Goal: Check status

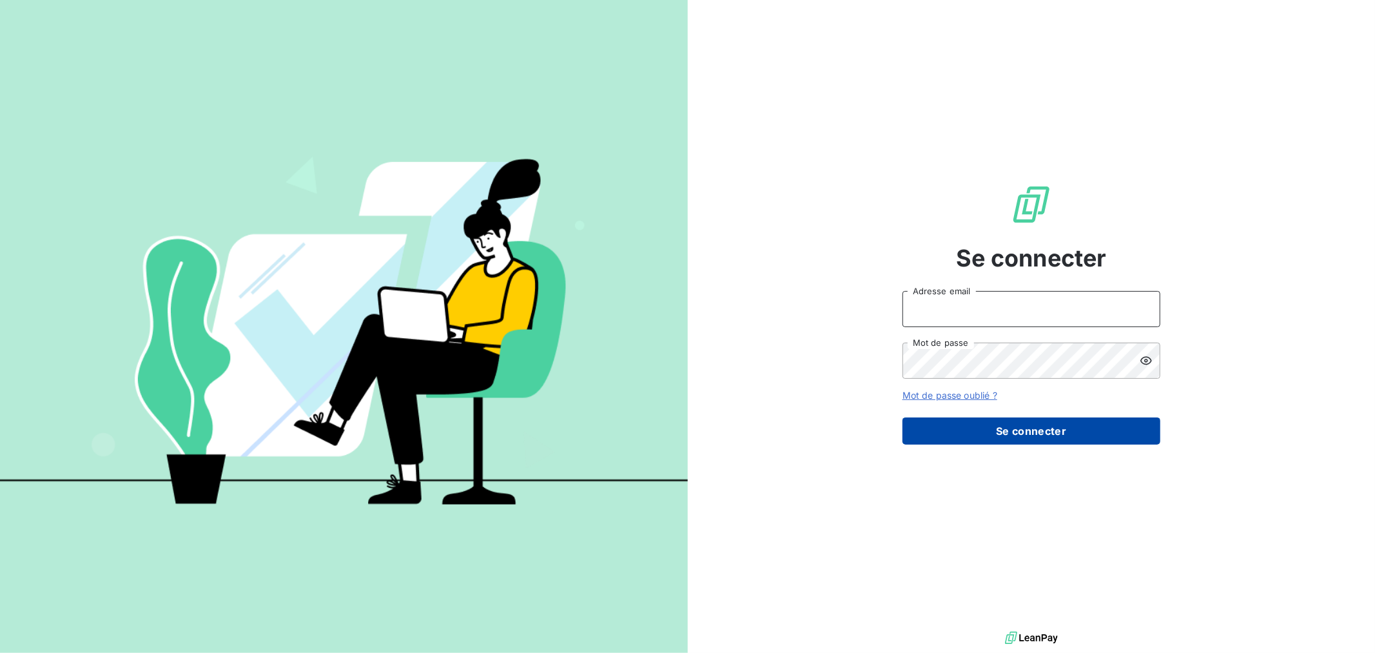
type input "charline.landre@compagnie-bicarbonate.com"
click at [1012, 432] on button "Se connecter" at bounding box center [1032, 430] width 258 height 27
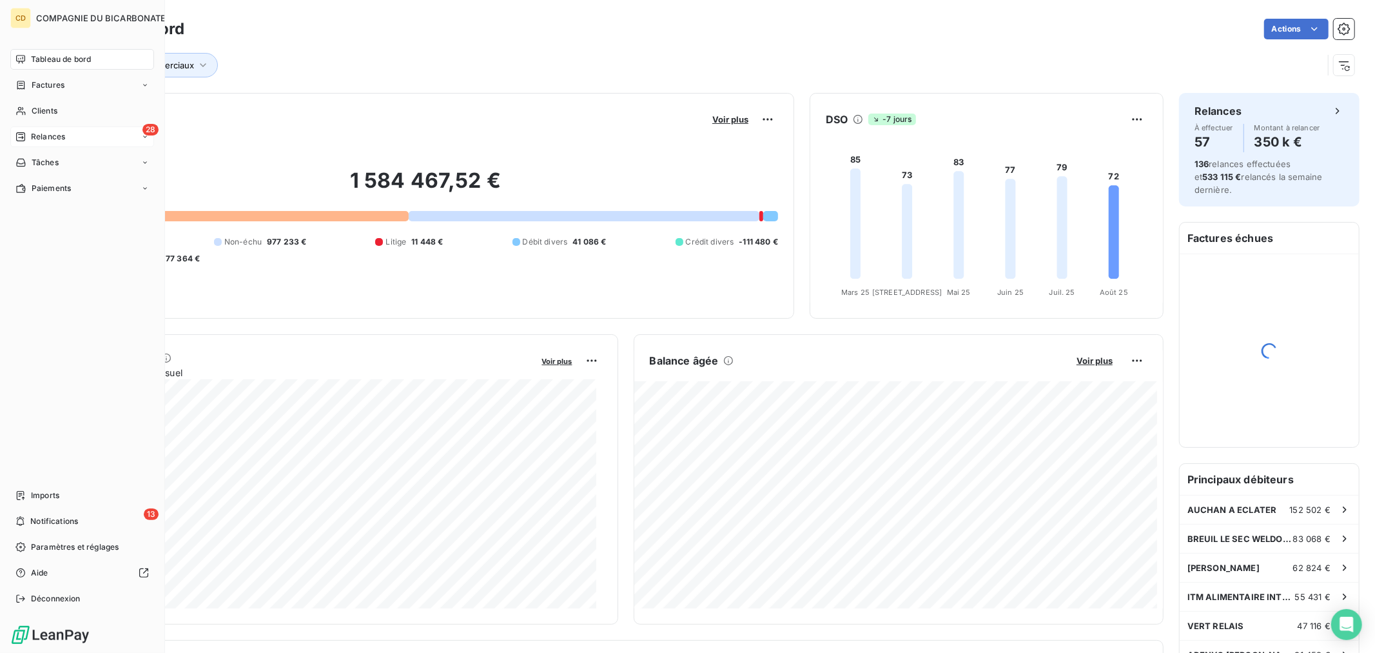
click at [41, 132] on span "Relances" at bounding box center [48, 137] width 34 height 12
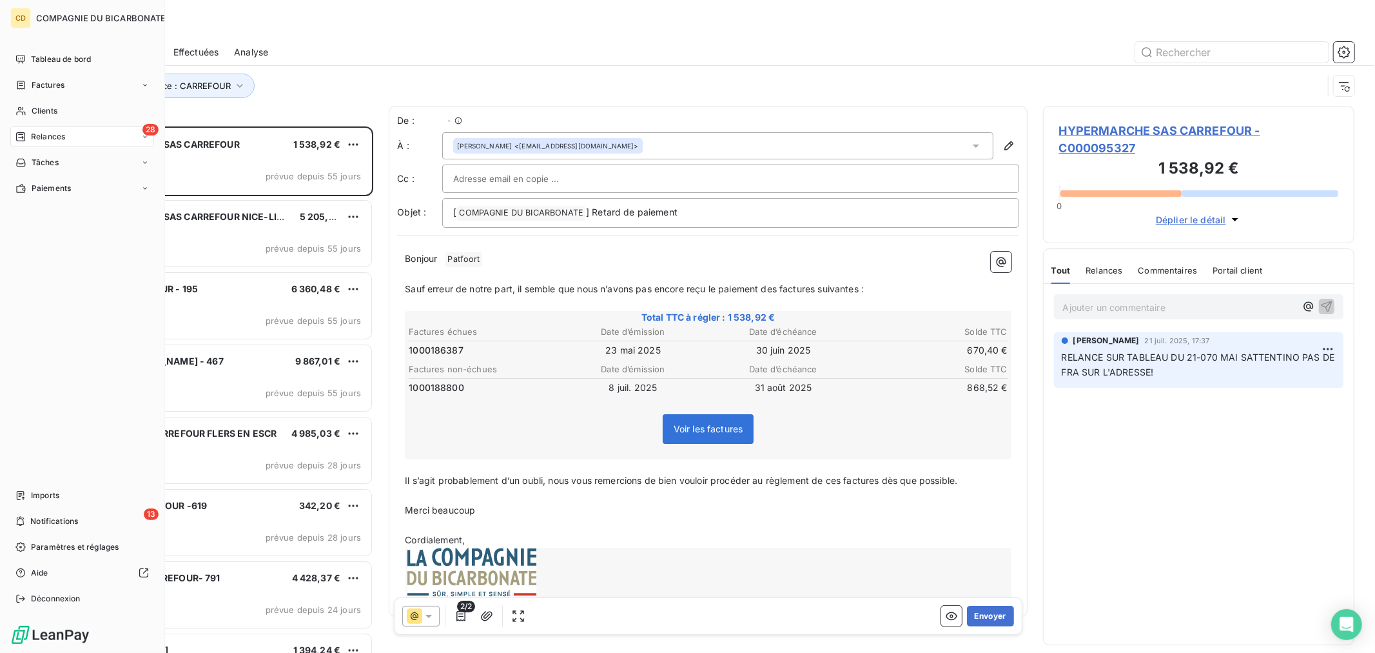
scroll to position [516, 300]
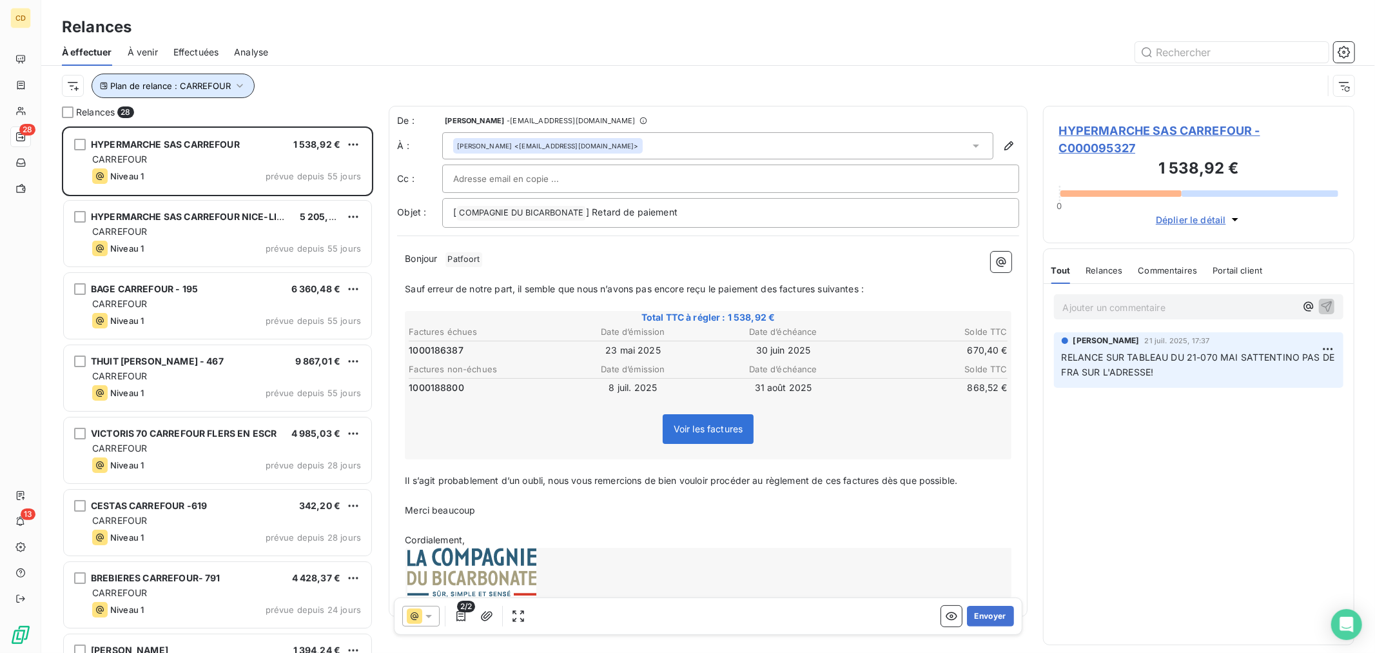
click at [188, 90] on span "Plan de relance : CARREFOUR" at bounding box center [170, 86] width 121 height 10
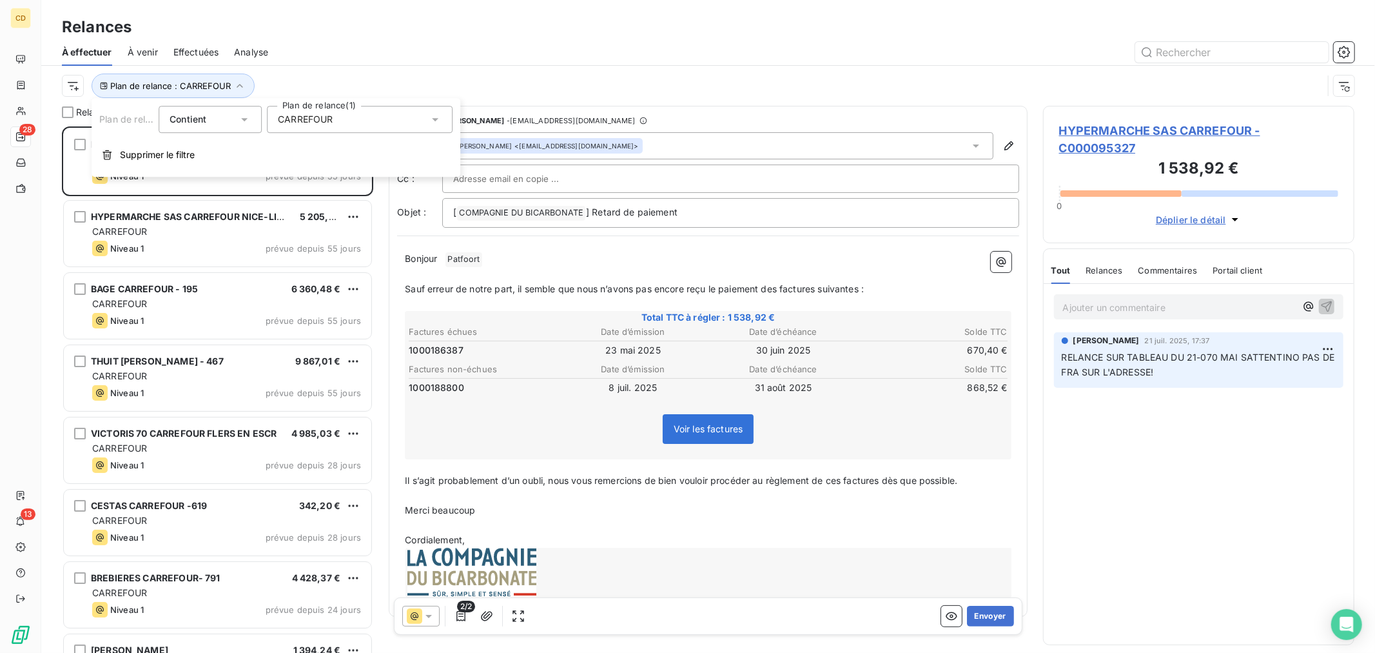
click at [324, 117] on span "CARREFOUR" at bounding box center [305, 119] width 55 height 13
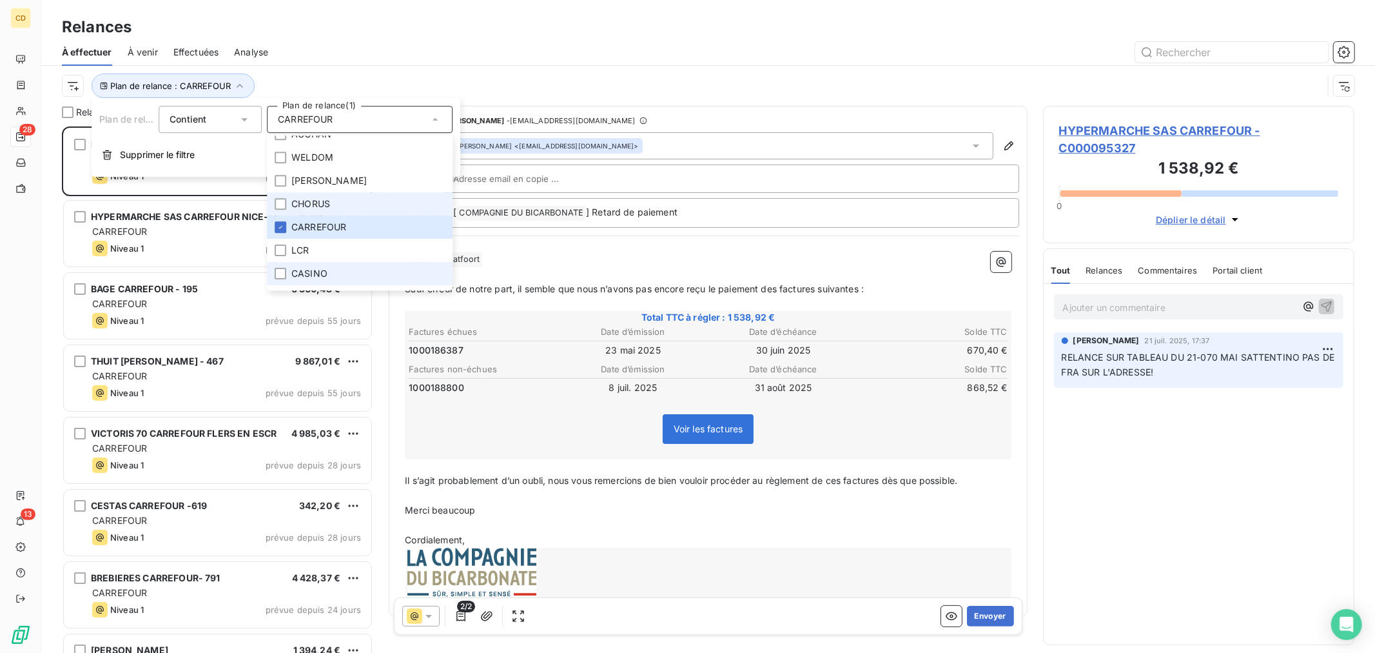
scroll to position [72, 0]
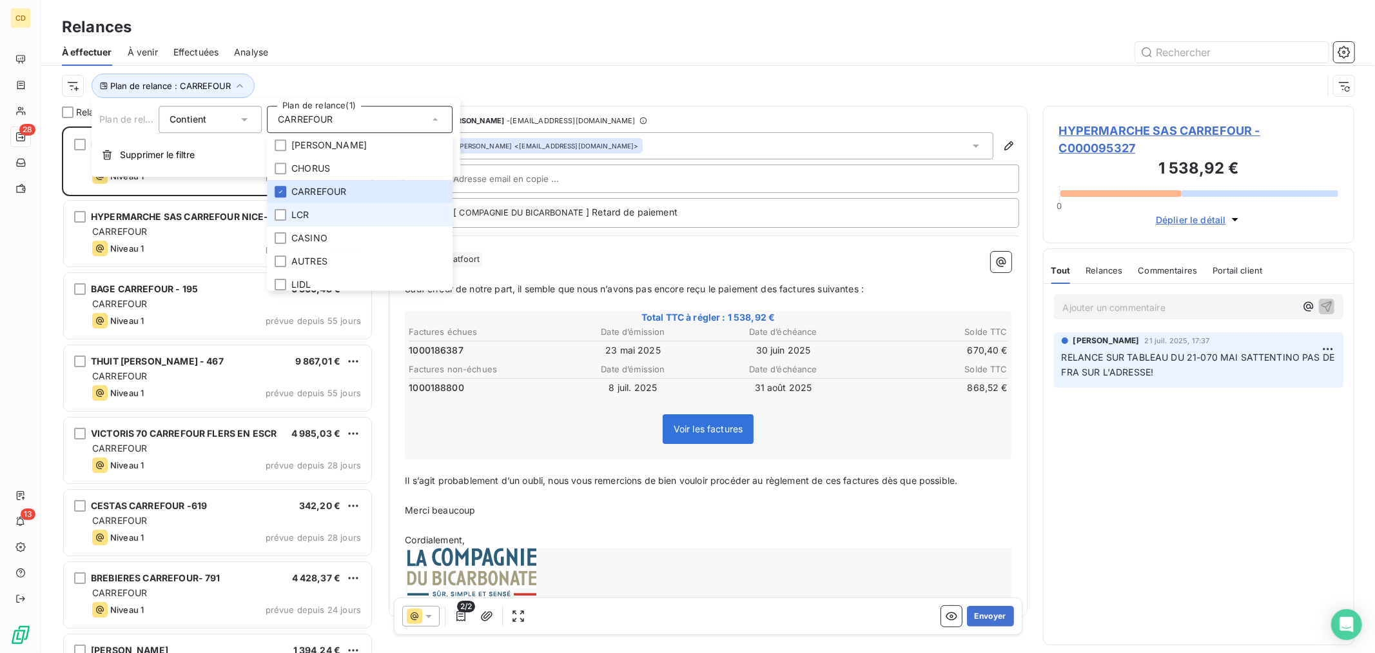
click at [282, 221] on li "LCR" at bounding box center [360, 214] width 186 height 23
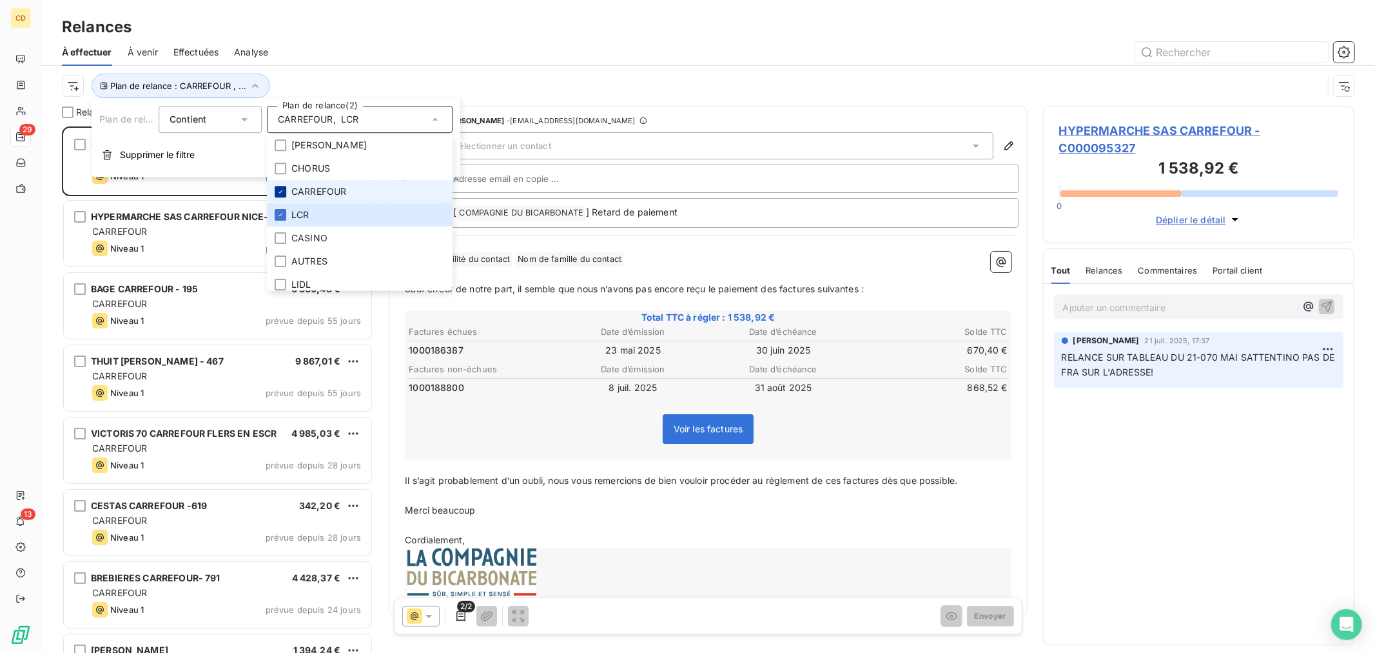
scroll to position [516, 300]
click at [280, 189] on icon at bounding box center [281, 192] width 8 height 8
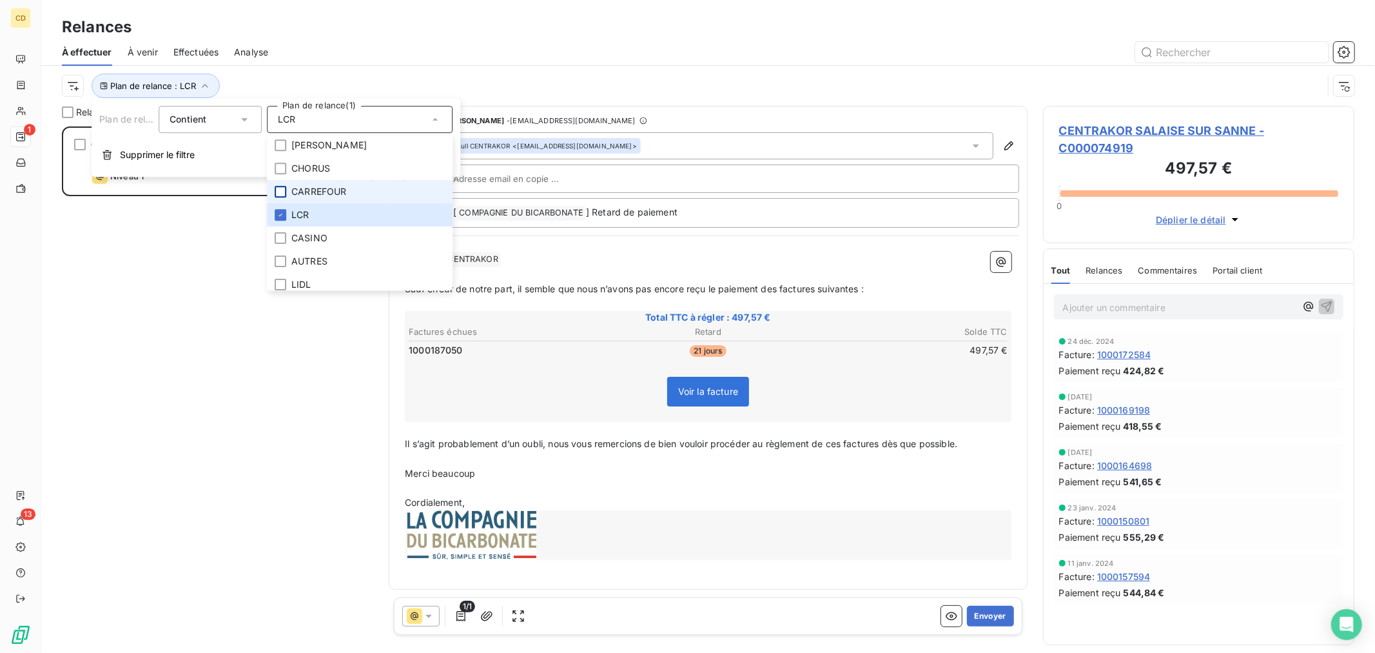
scroll to position [516, 300]
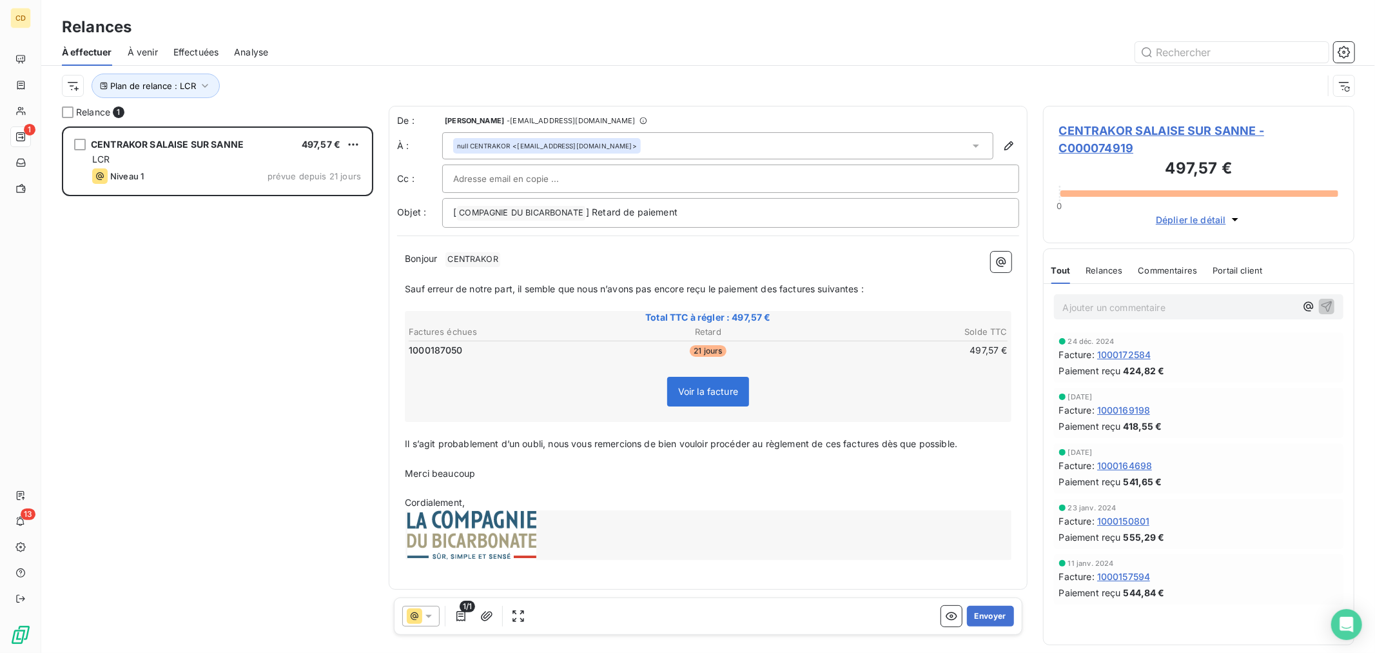
click at [348, 34] on div "Relances" at bounding box center [708, 26] width 1334 height 23
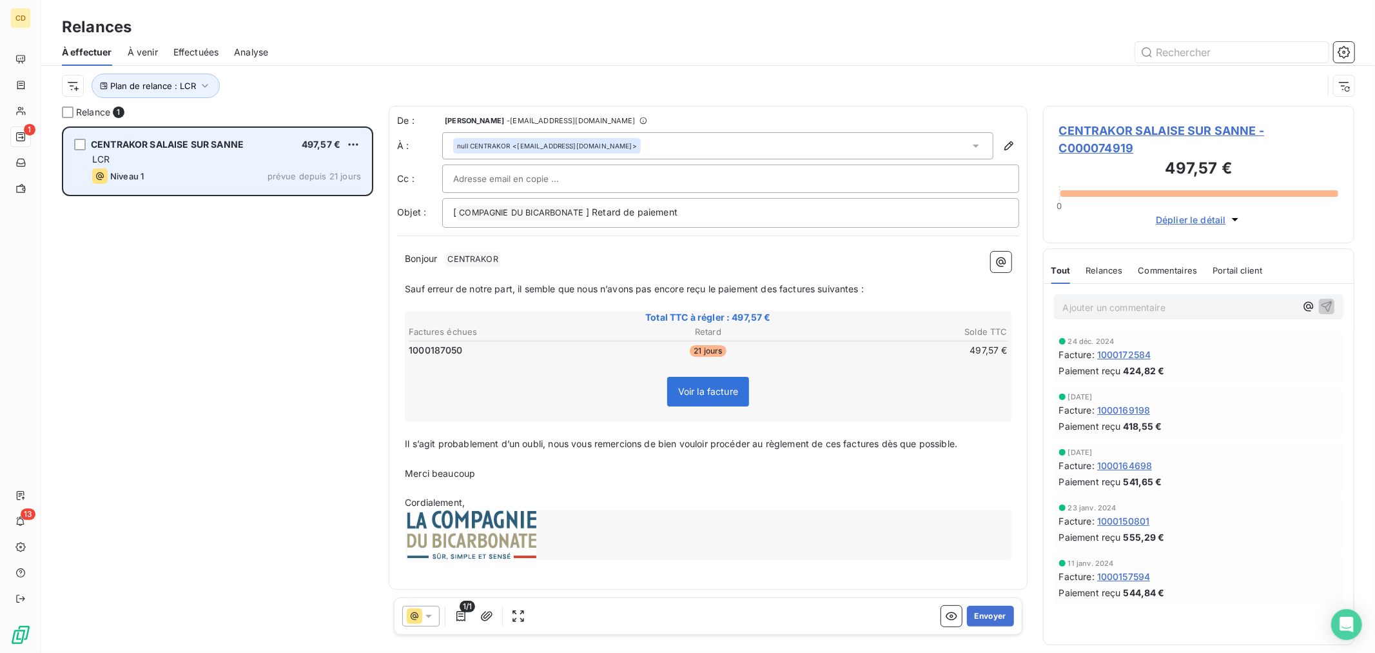
click at [163, 175] on div "Niveau 1 prévue depuis 21 jours" at bounding box center [226, 175] width 269 height 15
